Goal: Task Accomplishment & Management: Manage account settings

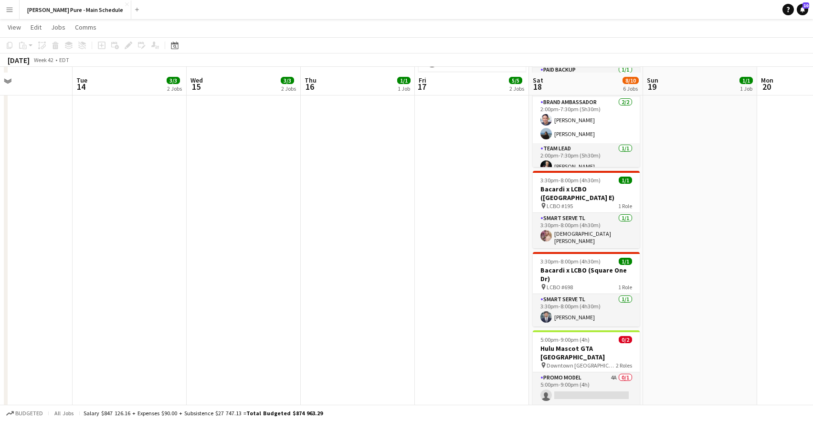
scroll to position [257, 0]
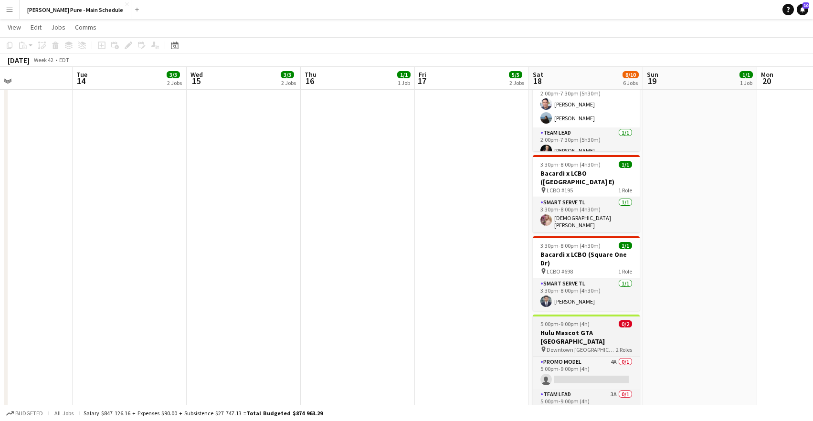
click at [600, 320] on div "5:00pm-9:00pm (4h) 0/2" at bounding box center [586, 323] width 107 height 7
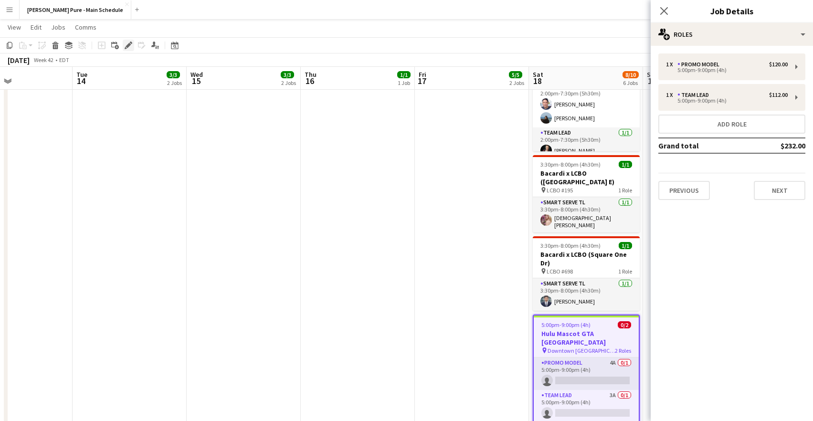
click at [127, 46] on icon at bounding box center [128, 45] width 5 height 5
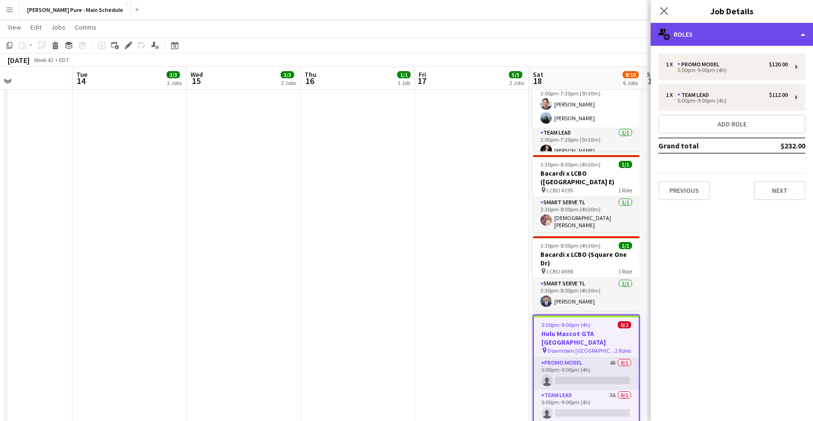
click at [689, 28] on div "multiple-users-add Roles" at bounding box center [732, 34] width 162 height 23
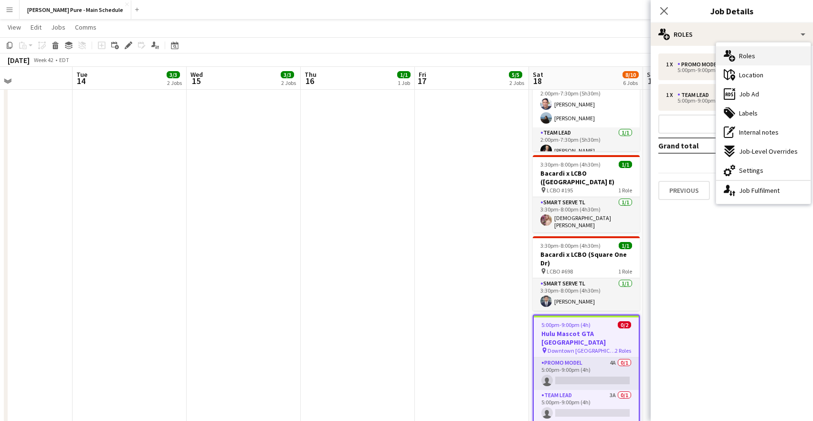
click at [759, 57] on div "multiple-users-add Roles" at bounding box center [763, 55] width 95 height 19
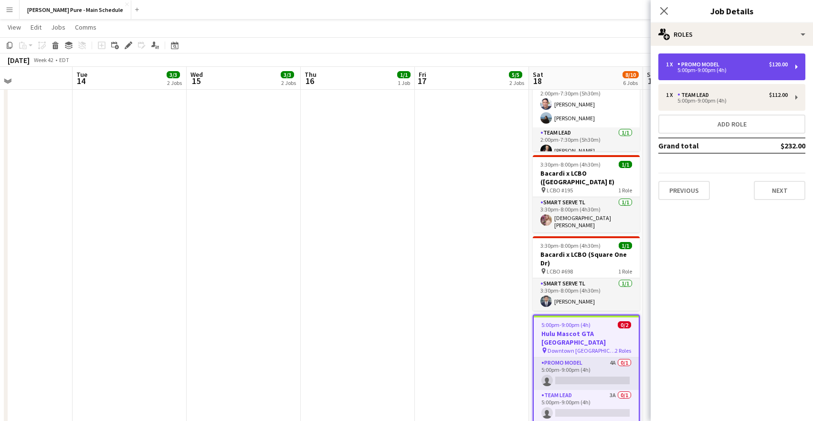
click at [746, 66] on div "1 x Promo model $120.00" at bounding box center [727, 64] width 122 height 7
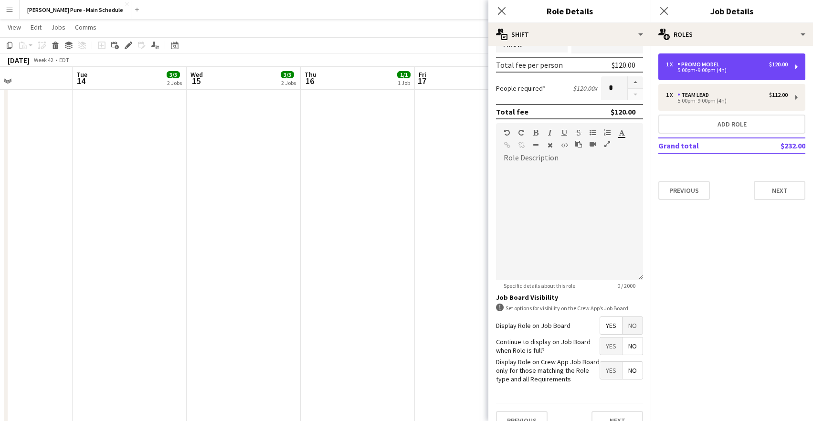
scroll to position [0, 0]
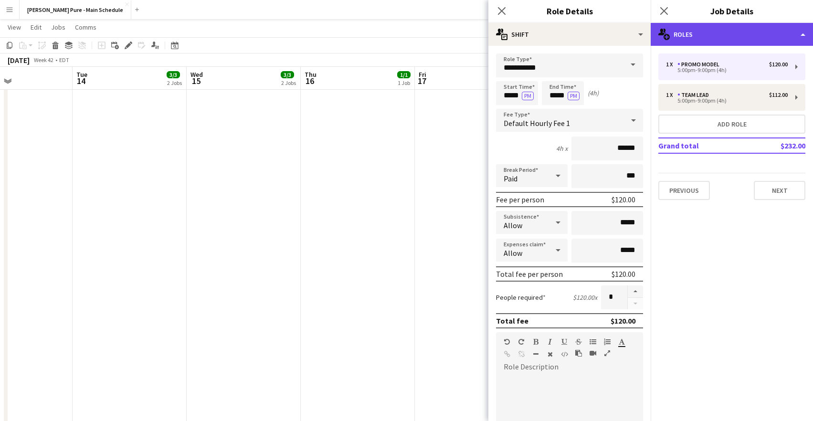
click at [706, 33] on div "multiple-users-add Roles" at bounding box center [732, 34] width 162 height 23
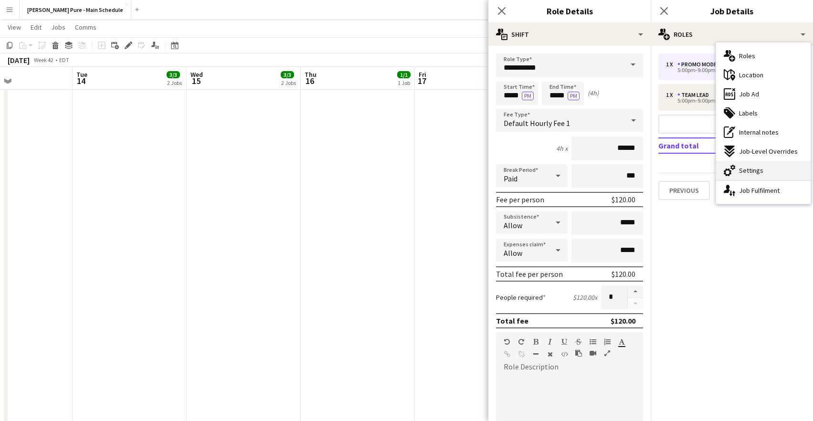
click at [744, 166] on span "Settings" at bounding box center [751, 170] width 24 height 9
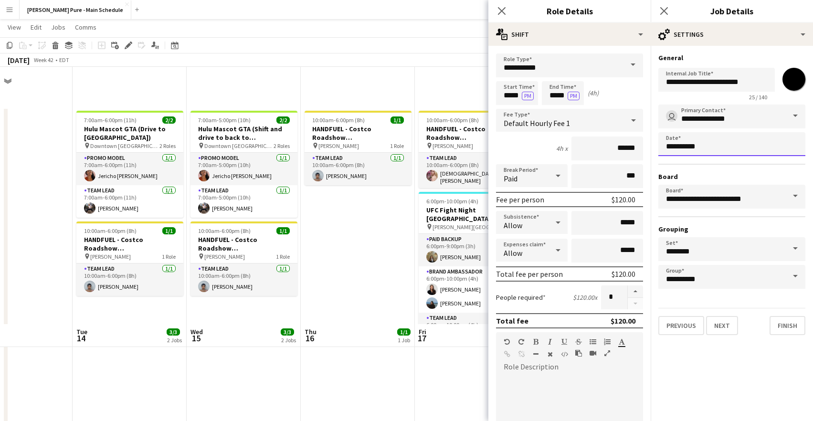
click at [692, 150] on body "Menu Boards Boards Boards All jobs Status Workforce Workforce My Workforce Recr…" at bounding box center [406, 379] width 813 height 759
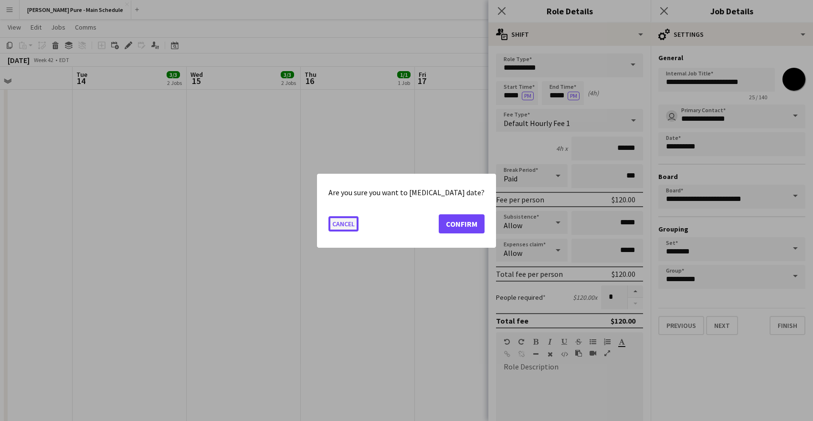
click at [356, 224] on button "Cancel" at bounding box center [344, 223] width 30 height 15
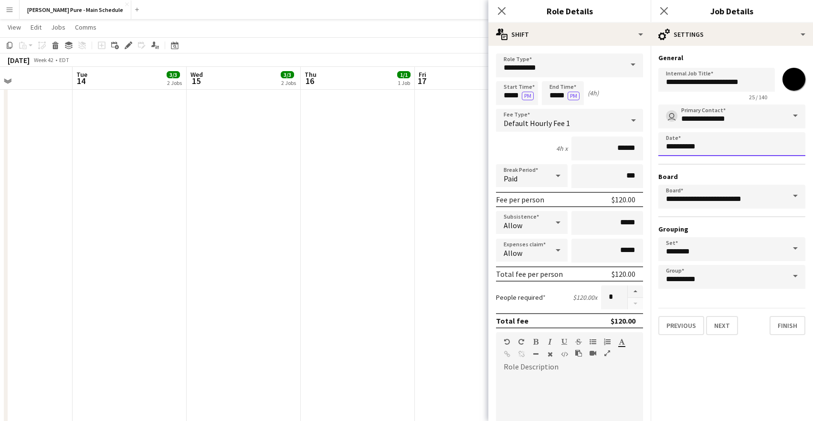
scroll to position [257, 0]
click at [500, 11] on icon "Close pop-in" at bounding box center [501, 10] width 9 height 9
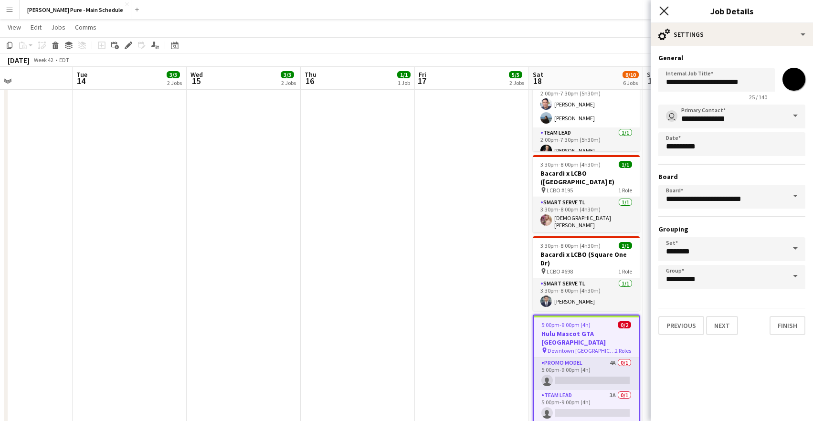
click at [666, 13] on icon at bounding box center [664, 10] width 9 height 9
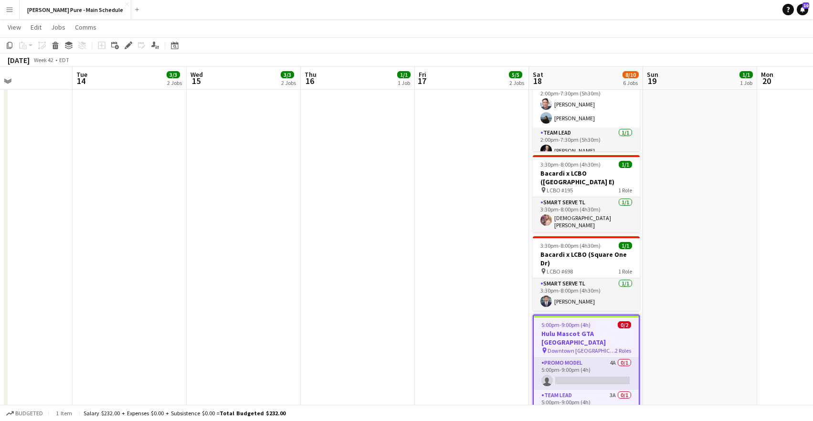
click at [656, 40] on app-toolbar "Copy Paste Paste Command V Paste with crew Command Shift V Paste linked Job [GE…" at bounding box center [406, 45] width 813 height 16
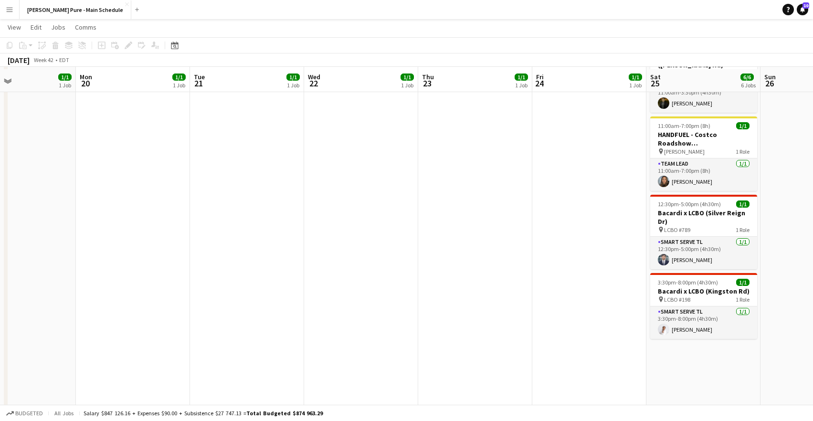
scroll to position [236, 0]
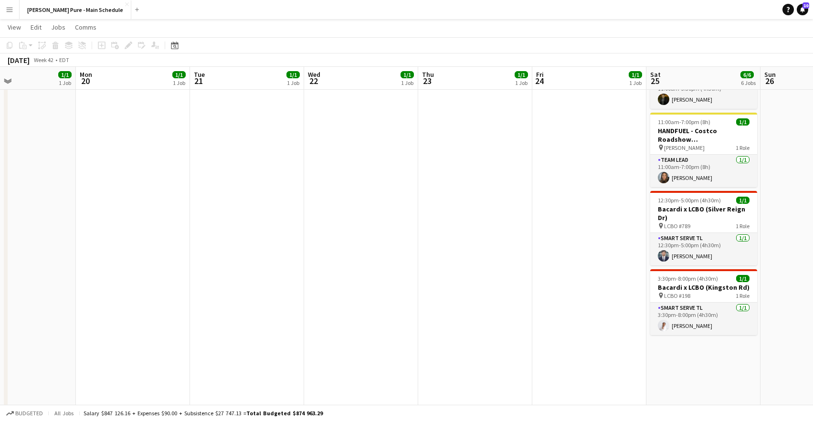
click at [587, 167] on app-date-cell "10:00am-6:00pm (8h) 1/1 HANDFUEL - Costco Roadshow [GEOGRAPHIC_DATA] pin [PERSO…" at bounding box center [590, 167] width 114 height 592
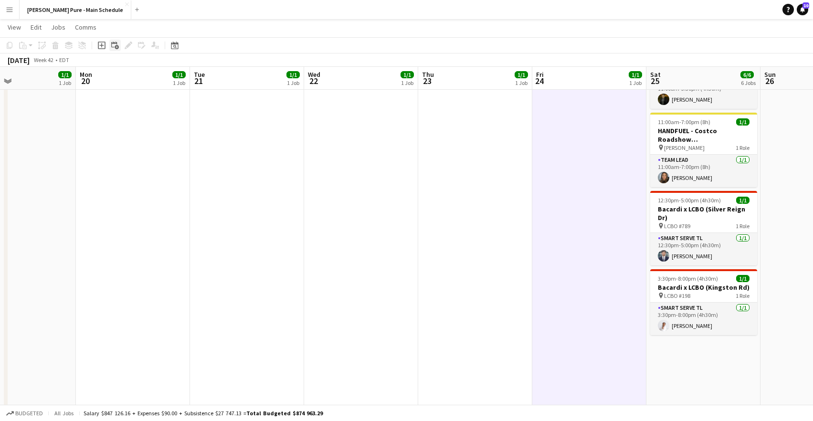
click at [113, 44] on icon "Add linked Job" at bounding box center [115, 46] width 8 height 8
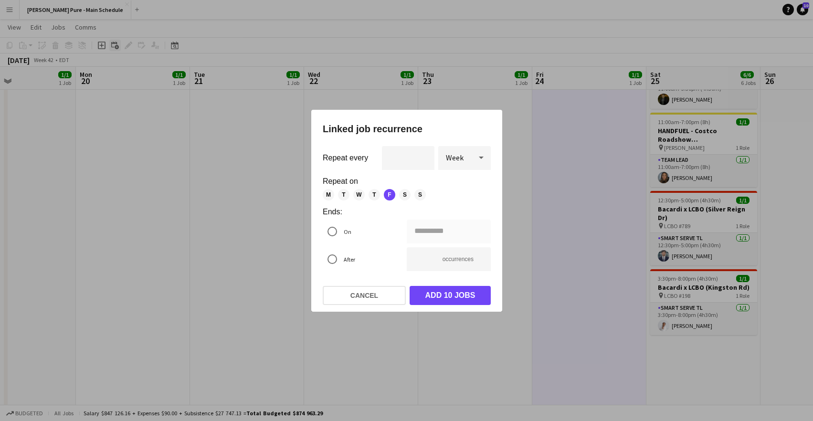
scroll to position [0, 0]
click at [345, 292] on button "Cancel" at bounding box center [364, 295] width 83 height 19
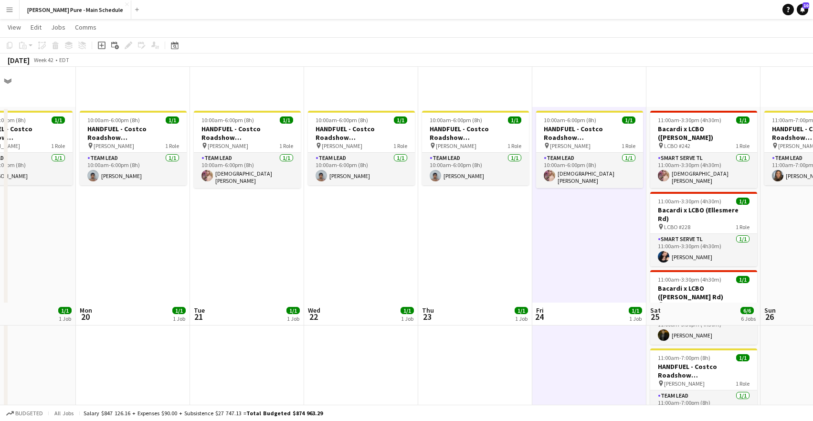
scroll to position [236, 0]
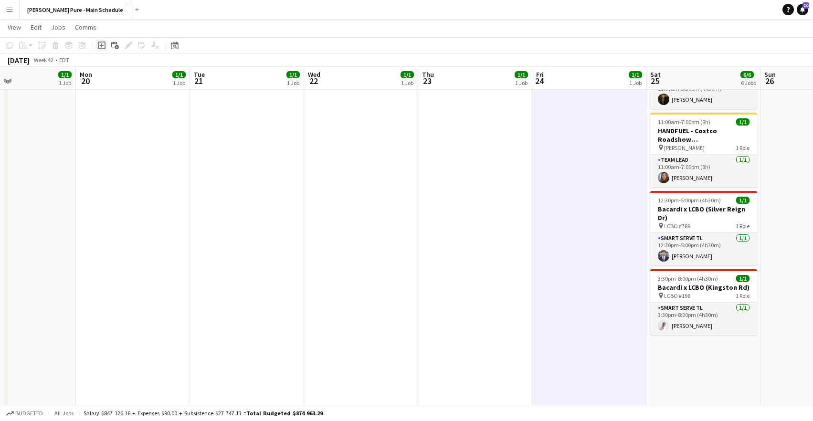
click at [100, 46] on icon "Add job" at bounding box center [102, 46] width 8 height 8
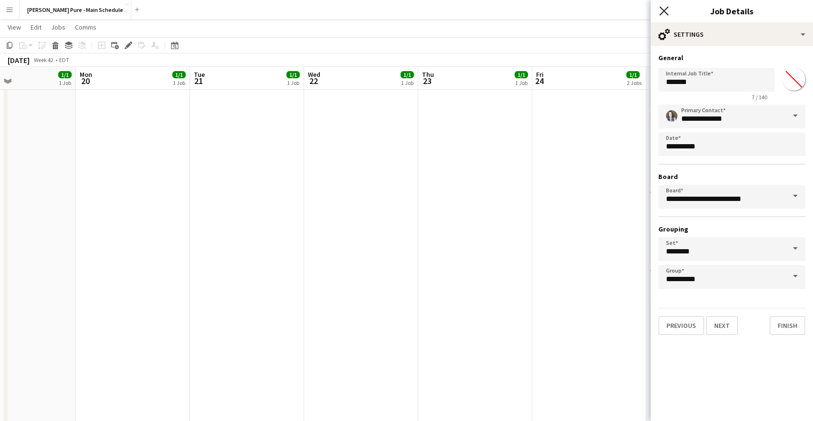
click at [666, 11] on icon "Close pop-in" at bounding box center [664, 10] width 9 height 9
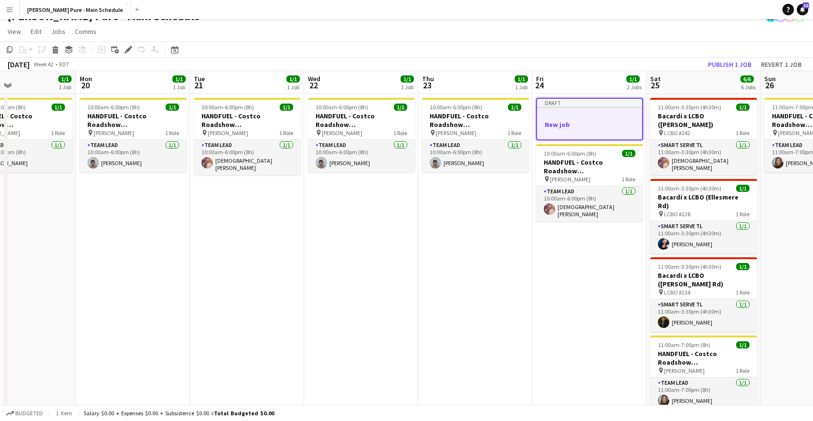
scroll to position [3, 0]
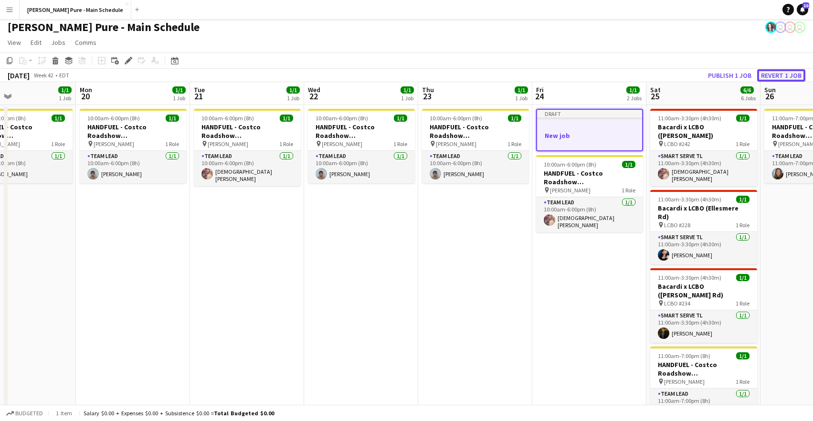
click at [789, 71] on button "Revert 1 job" at bounding box center [781, 75] width 48 height 12
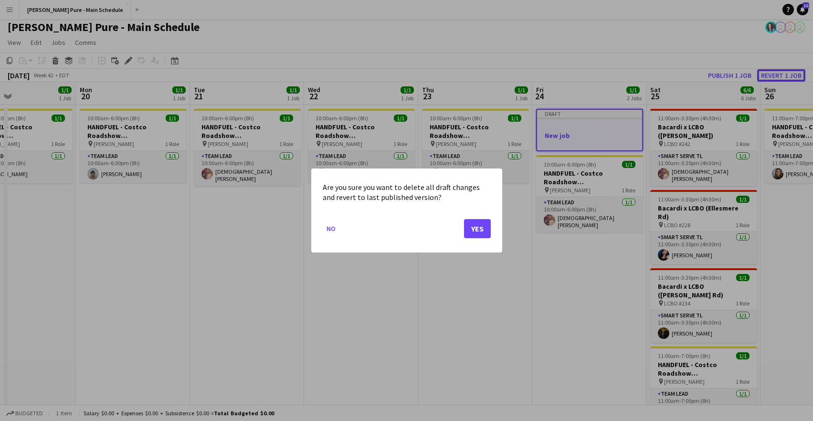
scroll to position [0, 0]
click at [479, 230] on button "Yes" at bounding box center [477, 228] width 27 height 19
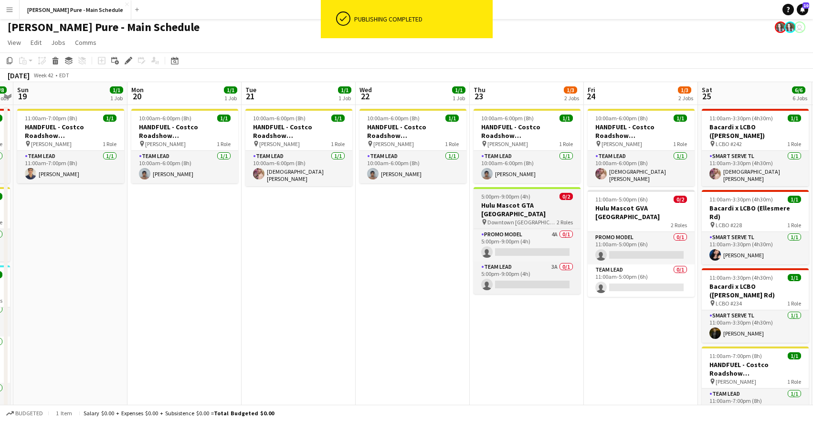
scroll to position [0, 211]
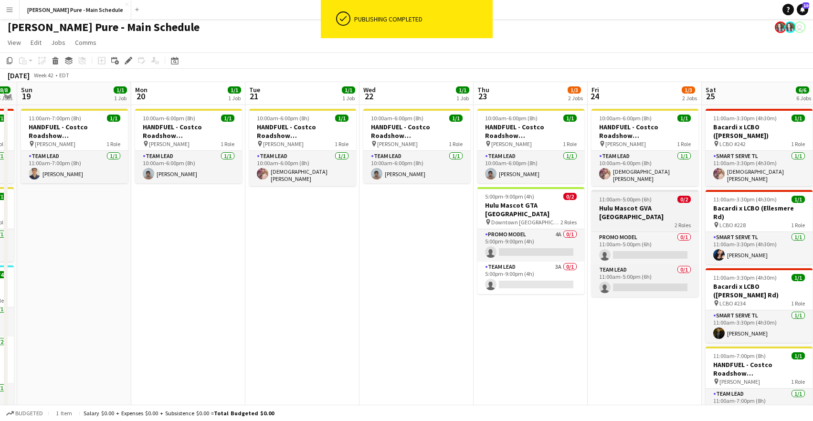
click at [628, 205] on h3 "Hulu Mascot GVA [GEOGRAPHIC_DATA]" at bounding box center [645, 212] width 107 height 17
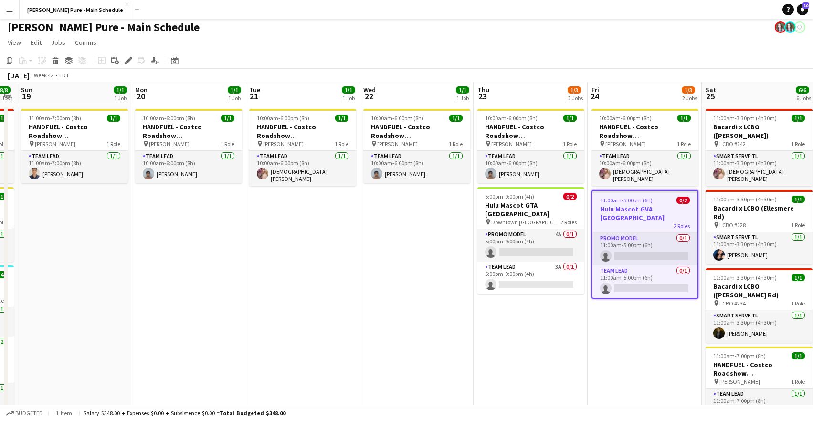
click at [511, 42] on app-page-menu "View Day view expanded Day view collapsed Month view Date picker Jump to [DATE]…" at bounding box center [406, 43] width 813 height 18
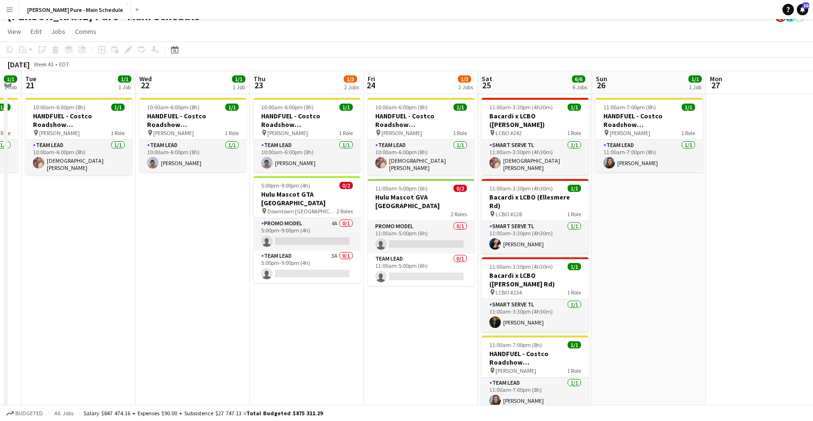
scroll to position [0, 200]
